Goal: Navigation & Orientation: Find specific page/section

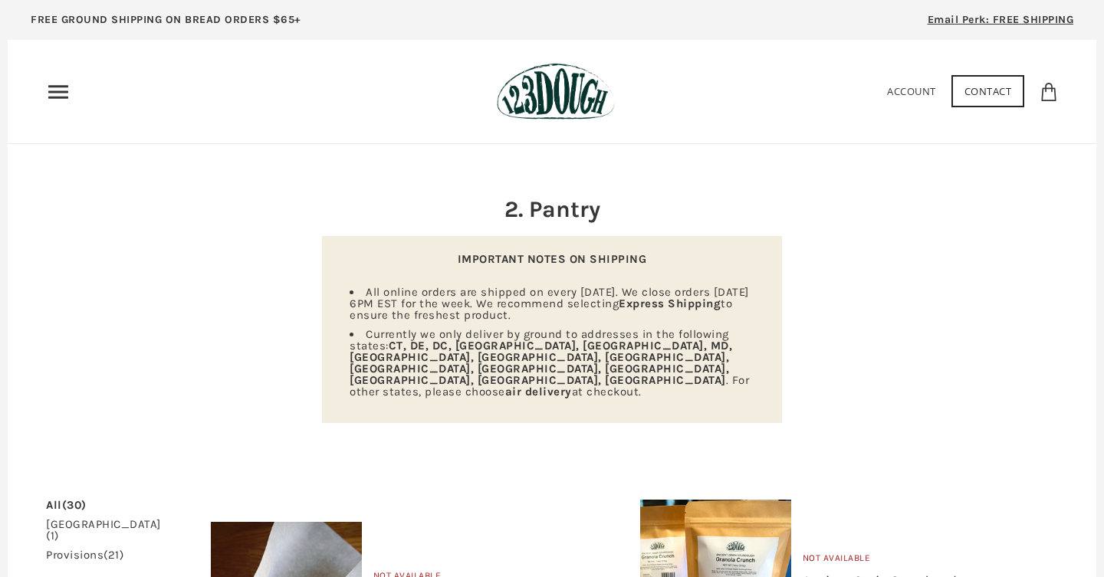
click at [66, 89] on icon "Primary" at bounding box center [58, 92] width 25 height 25
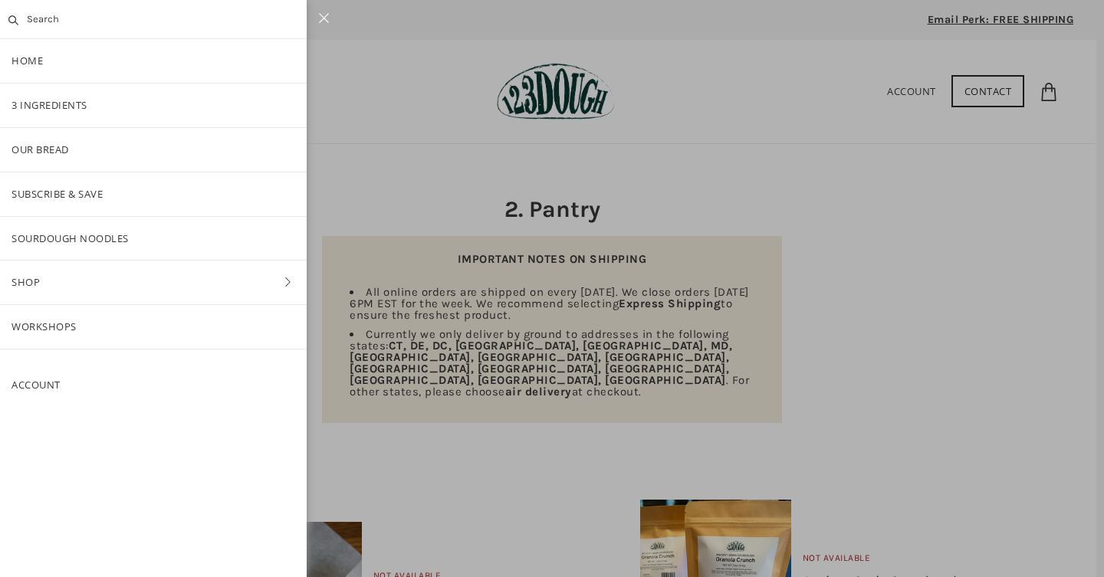
click at [56, 283] on link "Shop" at bounding box center [153, 283] width 307 height 44
click at [56, 282] on link "Baking" at bounding box center [153, 283] width 307 height 44
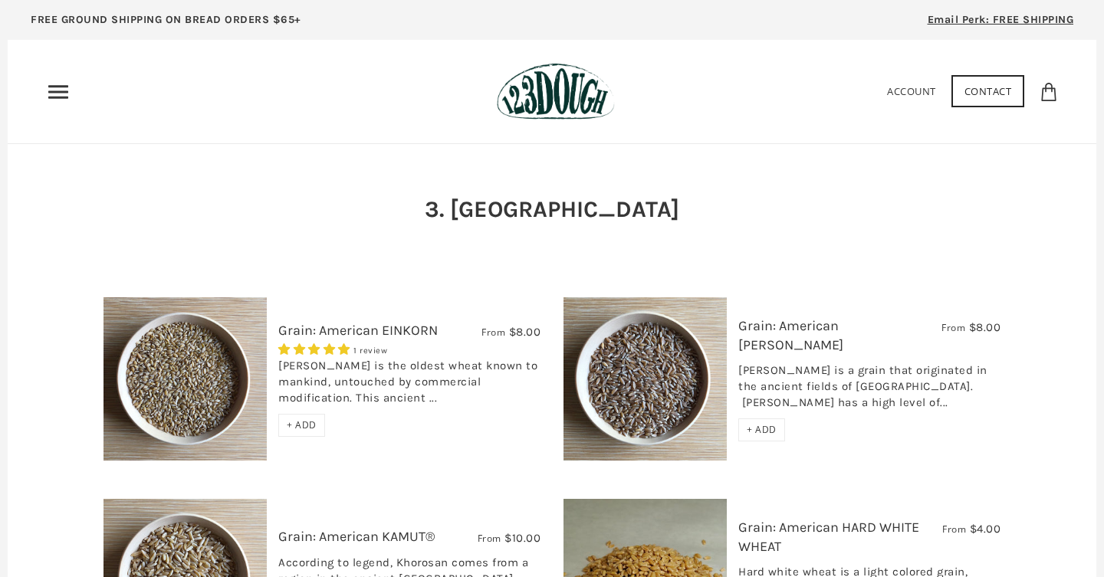
click at [64, 98] on use "Primary" at bounding box center [58, 91] width 20 height 13
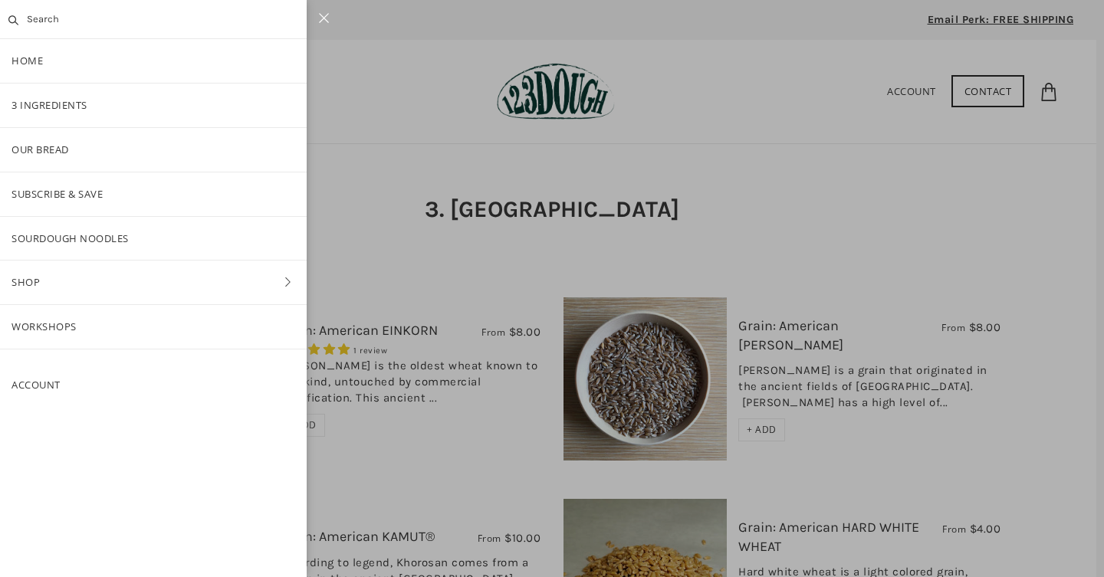
click at [54, 285] on link "Shop" at bounding box center [153, 283] width 307 height 44
click at [60, 320] on link "Bake-at-Home" at bounding box center [153, 327] width 307 height 44
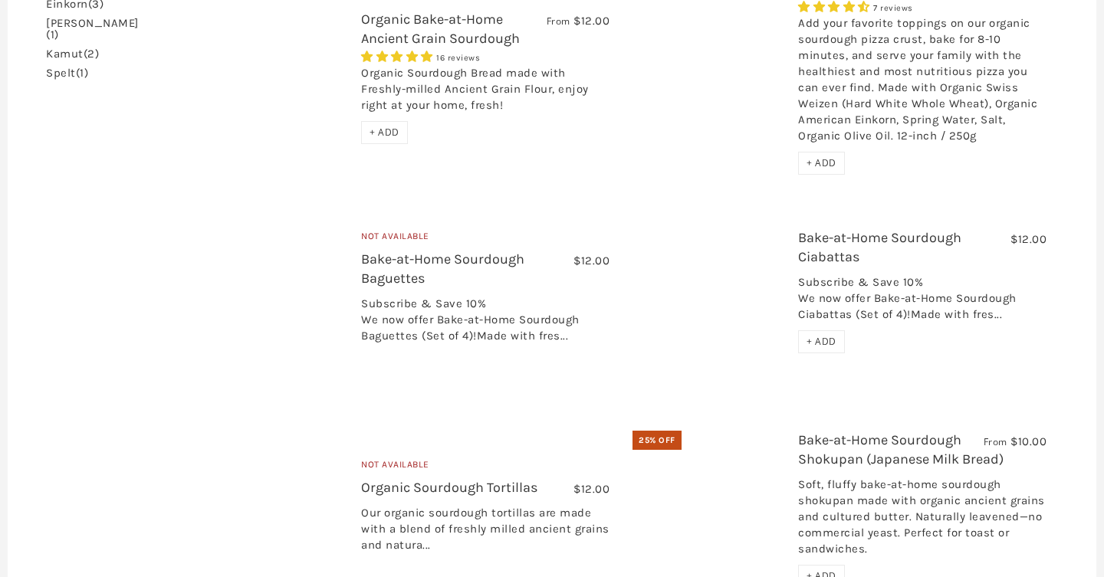
scroll to position [314, 0]
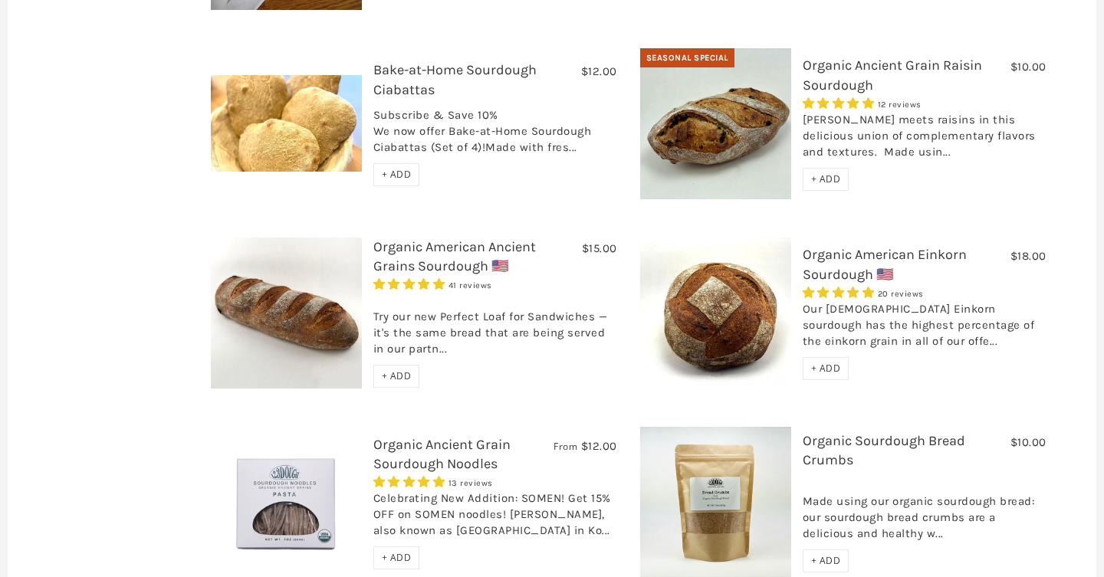
scroll to position [689, 0]
